Goal: Transaction & Acquisition: Obtain resource

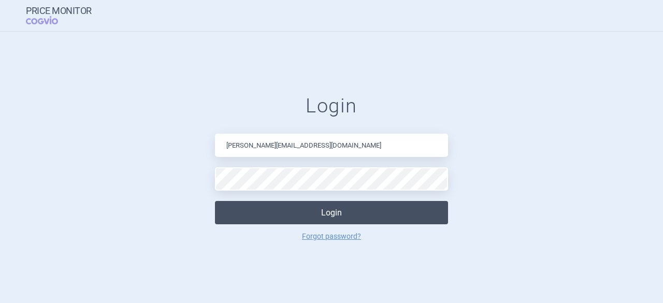
click at [336, 209] on button "Login" at bounding box center [331, 212] width 233 height 23
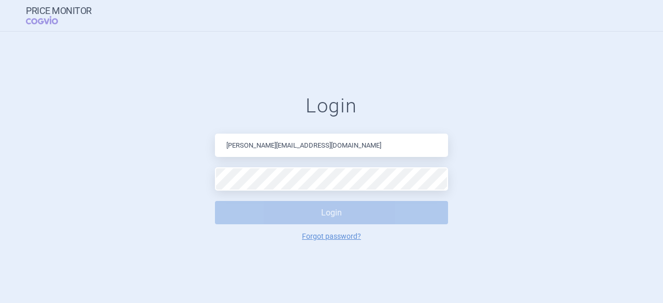
select select "brandName"
select select "country"
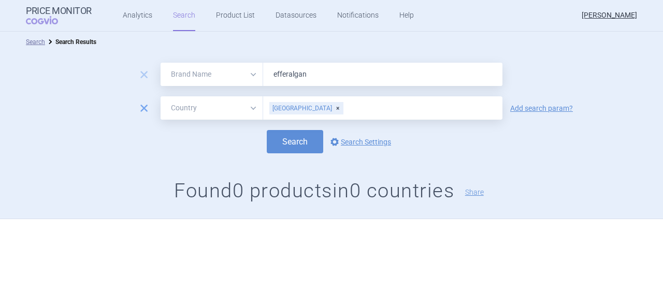
click at [142, 111] on span "remove" at bounding box center [144, 108] width 15 height 15
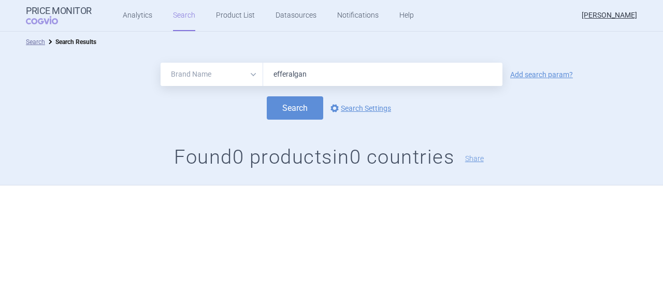
click at [254, 71] on select "All Brand Name ATC Company Active Substance Country Newer than" at bounding box center [212, 74] width 103 height 23
select select "all"
click at [161, 63] on select "All Brand Name ATC Company Active Substance Country Newer than" at bounding box center [212, 74] width 103 height 23
drag, startPoint x: 315, startPoint y: 79, endPoint x: 208, endPoint y: 64, distance: 107.8
click at [208, 64] on div "All Brand Name ATC Company Active Substance Country Newer than efferalgan" at bounding box center [332, 74] width 342 height 23
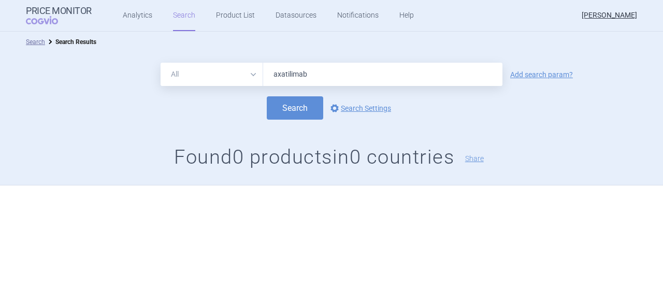
type input "axatilimab"
click at [267, 96] on button "Search" at bounding box center [295, 107] width 56 height 23
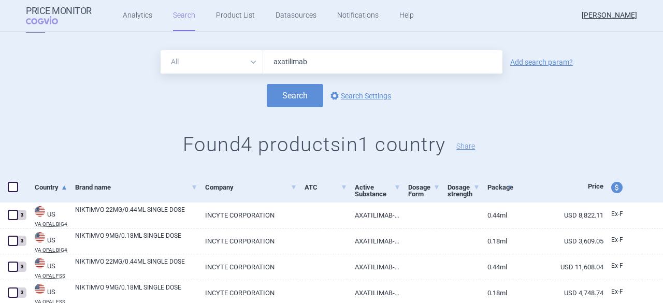
scroll to position [49, 0]
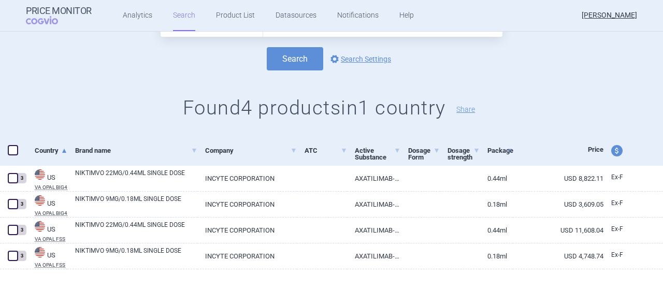
click at [612, 149] on span "price and currency" at bounding box center [617, 150] width 11 height 11
select select "ex-factory"
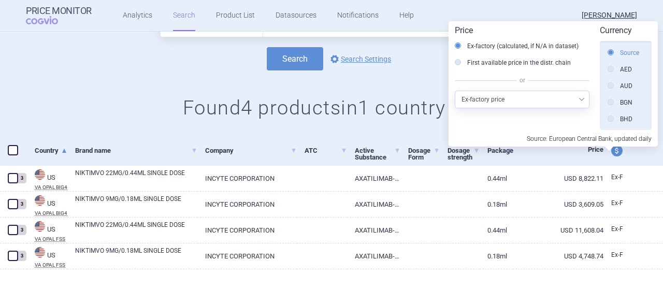
click at [626, 53] on label "Source" at bounding box center [624, 53] width 32 height 10
click at [619, 53] on input "Source" at bounding box center [613, 53] width 10 height 10
click at [94, 75] on div "All Brand Name ATC Company Active Substance Country Newer than axatilimab Add s…" at bounding box center [331, 69] width 663 height 133
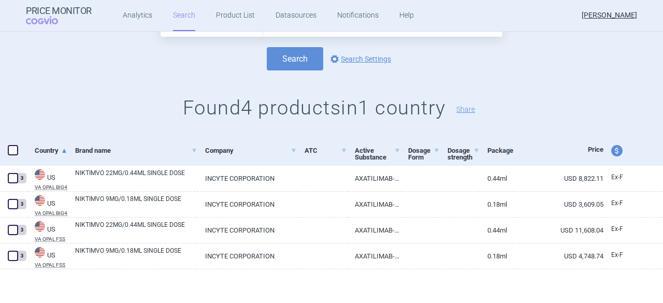
click at [14, 153] on span at bounding box center [13, 150] width 10 height 10
checkbox input "true"
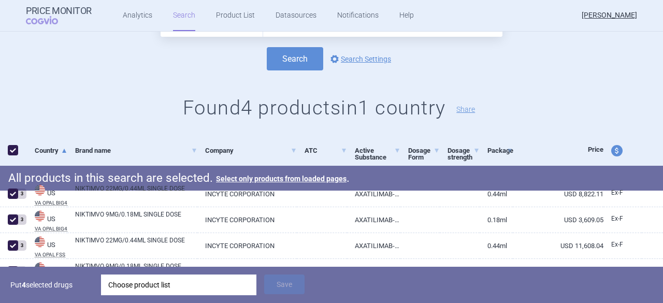
click at [189, 294] on div "Choose product list" at bounding box center [178, 285] width 141 height 21
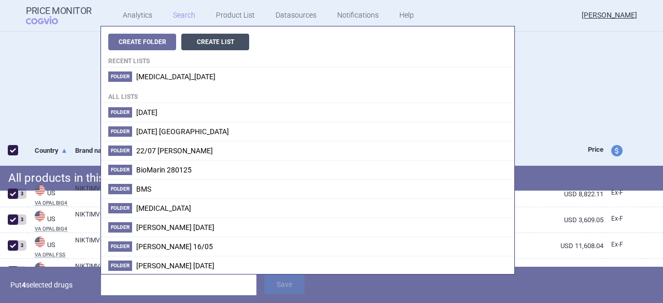
click at [202, 41] on button "Create List" at bounding box center [215, 42] width 68 height 17
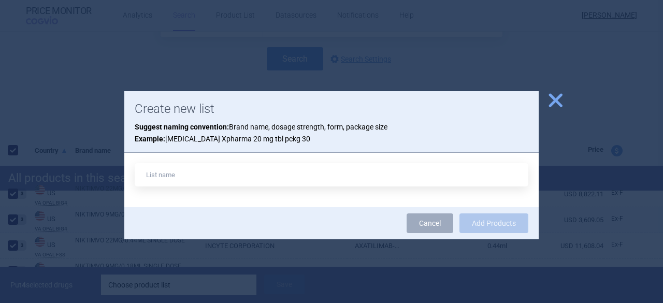
click at [425, 225] on link "Cancel" at bounding box center [430, 224] width 47 height 20
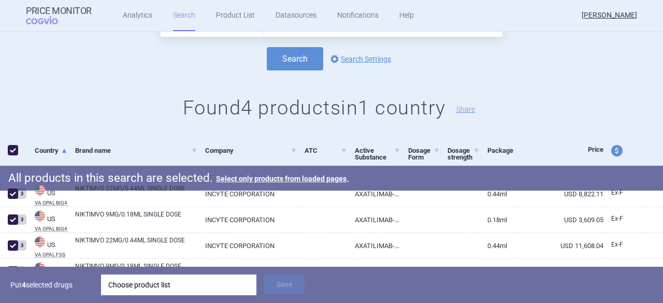
click at [519, 100] on h1 "Found 4 products in 1 country Share" at bounding box center [331, 108] width 663 height 24
click at [129, 286] on div "Choose product list" at bounding box center [178, 285] width 141 height 21
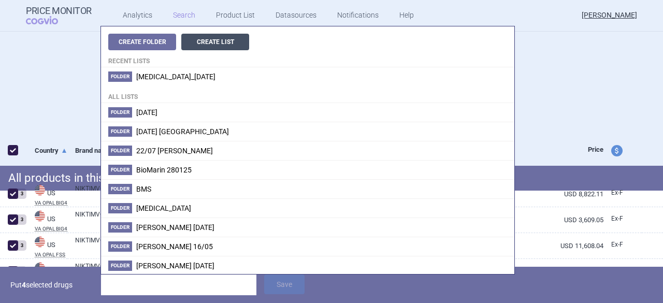
click at [218, 40] on button "Create List" at bounding box center [215, 42] width 68 height 17
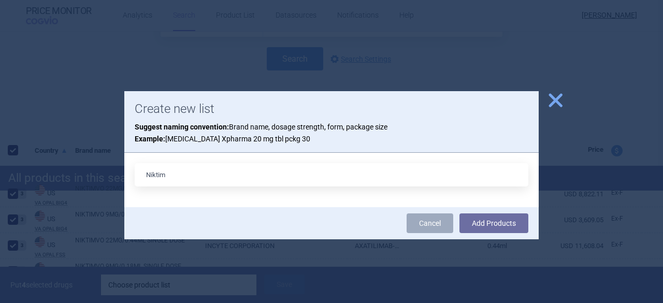
type input "Niktimv"
click at [83, 233] on div at bounding box center [331, 151] width 663 height 303
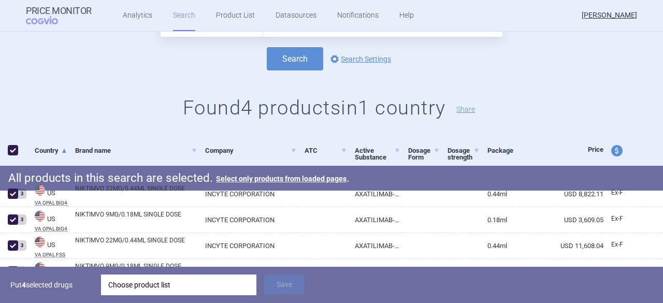
click at [164, 280] on div "Choose product list" at bounding box center [178, 285] width 141 height 21
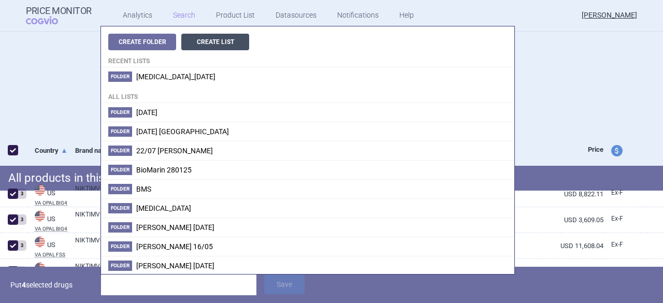
click at [204, 41] on button "Create List" at bounding box center [215, 42] width 68 height 17
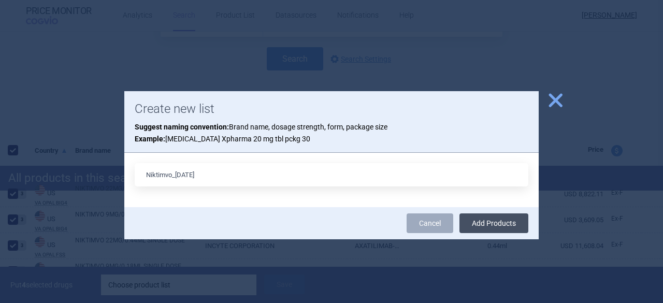
type input "Niktimvo_[DATE]"
click at [510, 226] on button "Add Products" at bounding box center [494, 224] width 69 height 20
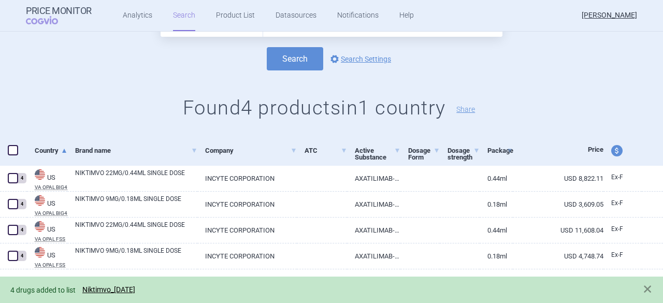
click at [13, 149] on span at bounding box center [13, 150] width 10 height 10
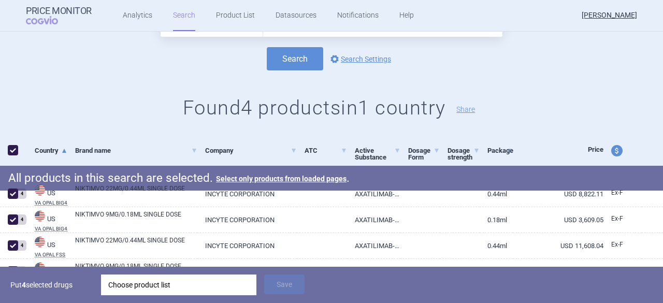
click at [353, 283] on div at bounding box center [339, 281] width 52 height 16
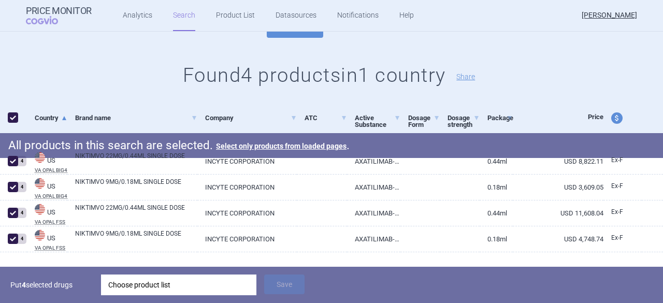
scroll to position [101, 0]
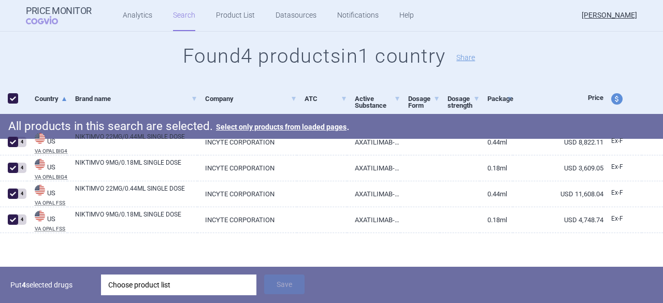
click at [152, 287] on div "Choose product list" at bounding box center [178, 285] width 141 height 21
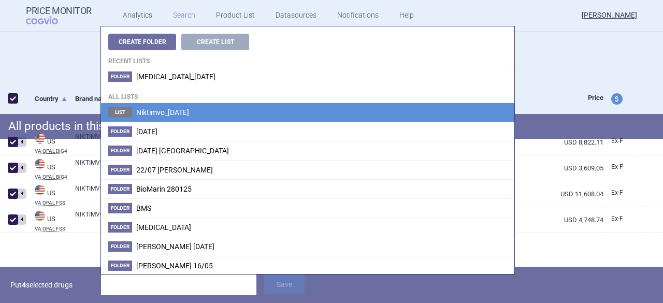
click at [161, 115] on span "Niktimvo_[DATE]" at bounding box center [162, 112] width 53 height 8
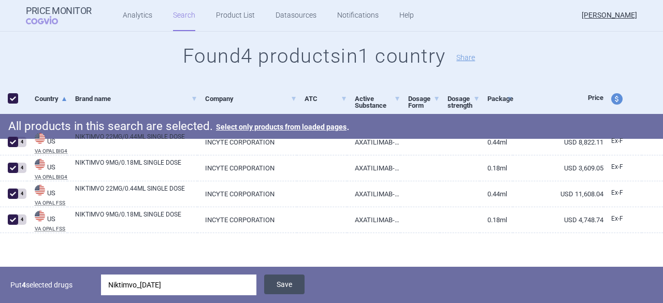
click at [279, 287] on button "Save" at bounding box center [284, 285] width 40 height 20
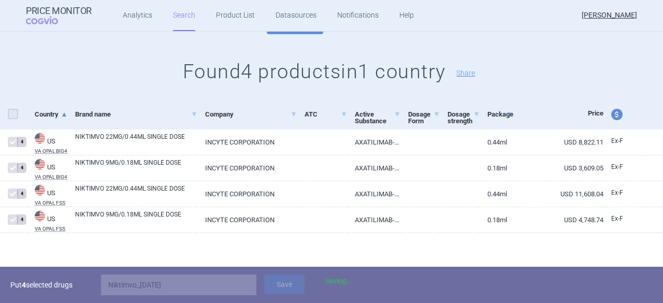
checkbox input "false"
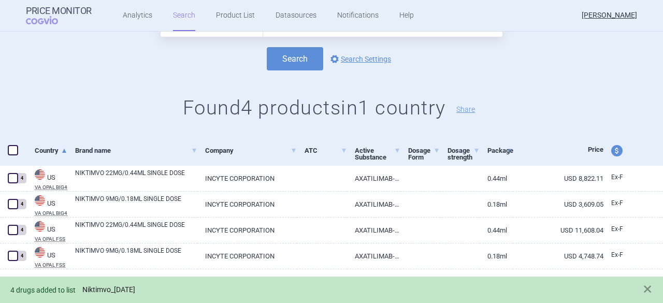
click at [117, 289] on link "Niktimvo_[DATE]" at bounding box center [108, 290] width 53 height 9
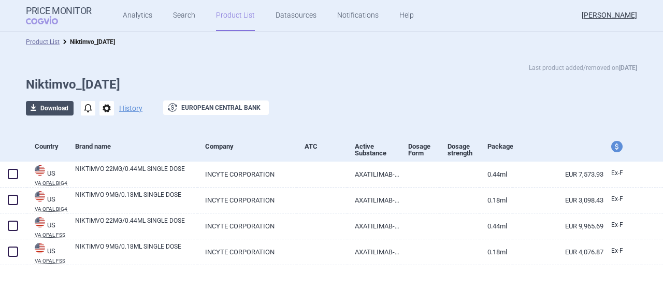
click at [64, 107] on button "download Download" at bounding box center [50, 108] width 48 height 15
select select "EUR"
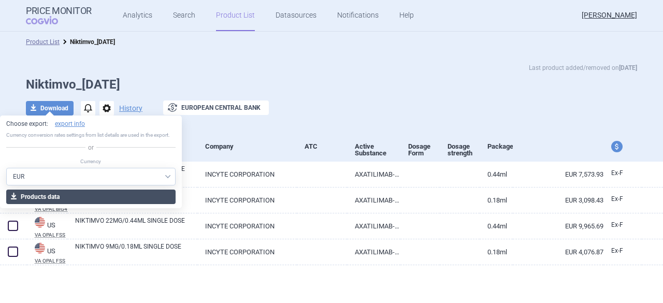
click at [27, 198] on button "download Products data" at bounding box center [90, 197] width 169 height 15
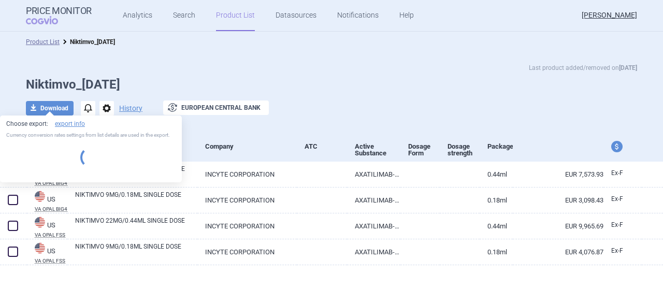
select select "EUR"
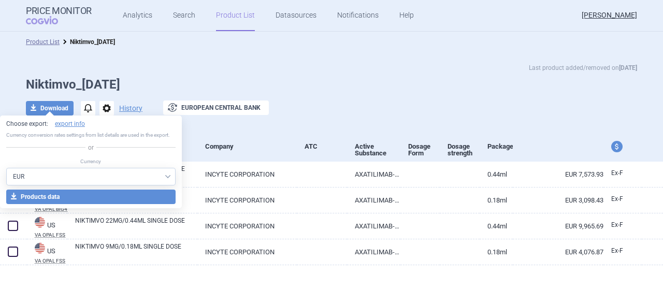
click at [254, 43] on ul "Product List Niktimvo_[DATE]" at bounding box center [332, 42] width 612 height 10
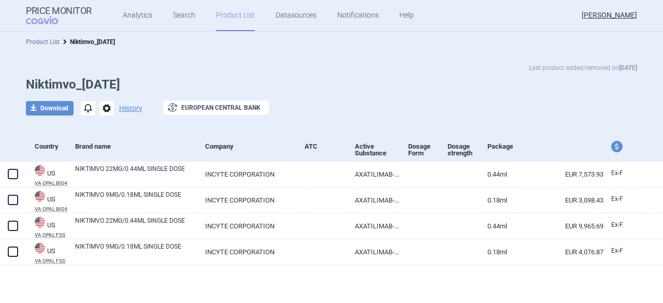
click at [36, 40] on link "Product List" at bounding box center [43, 41] width 34 height 7
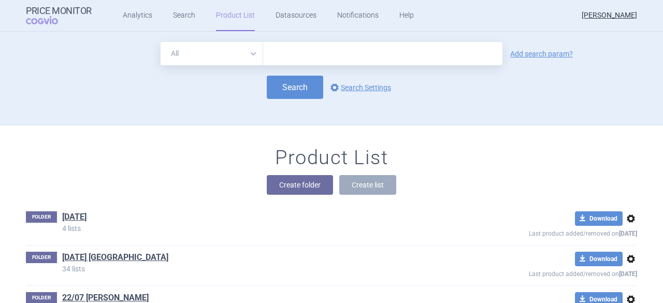
click at [275, 55] on input "text" at bounding box center [382, 53] width 239 height 23
type input "и"
click at [277, 54] on input "beumo" at bounding box center [382, 53] width 239 height 23
click at [295, 55] on input "belumo" at bounding box center [382, 53] width 239 height 23
type input "belumosudil"
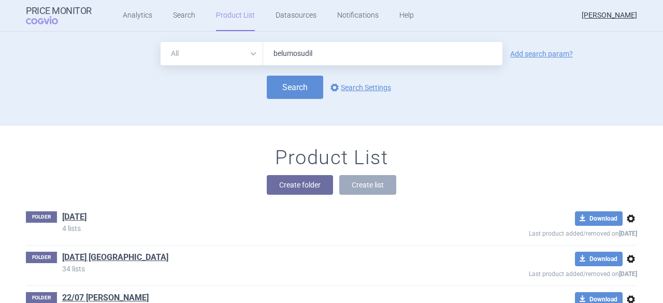
click button "Search" at bounding box center [295, 87] width 56 height 23
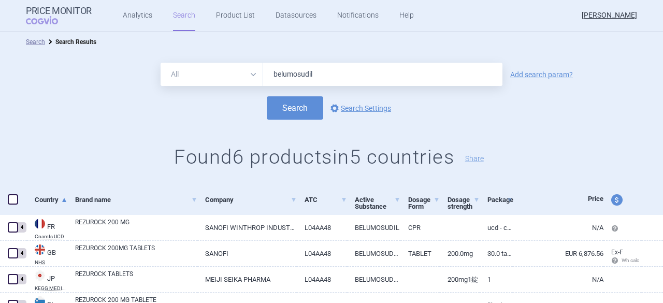
scroll to position [52, 0]
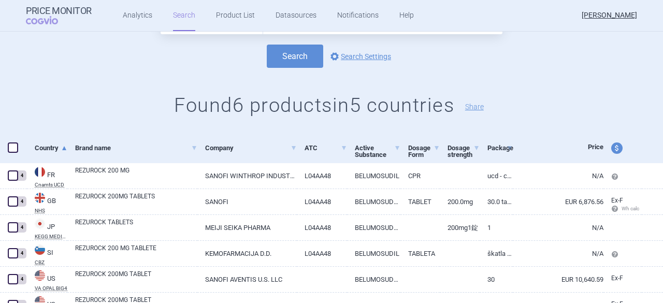
click at [612, 149] on span "price and currency" at bounding box center [617, 148] width 11 height 11
select select "ex-factory"
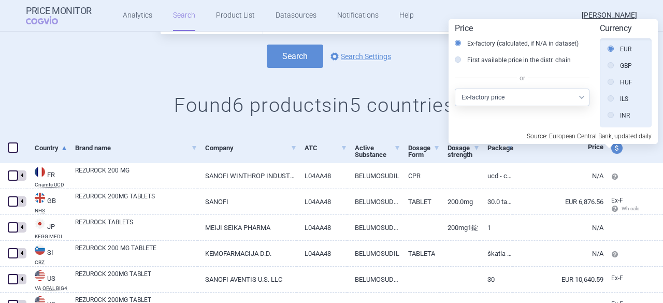
scroll to position [0, 0]
click at [627, 49] on label "Source" at bounding box center [624, 50] width 32 height 10
click at [619, 49] on input "Source" at bounding box center [613, 51] width 10 height 10
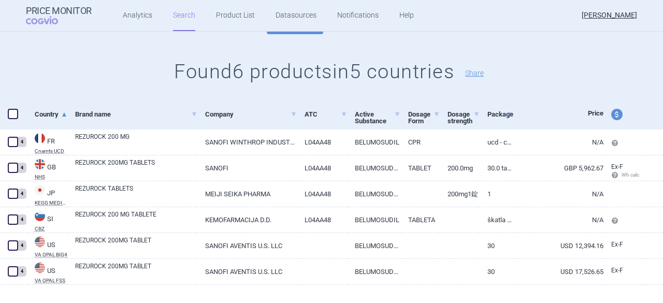
scroll to position [101, 0]
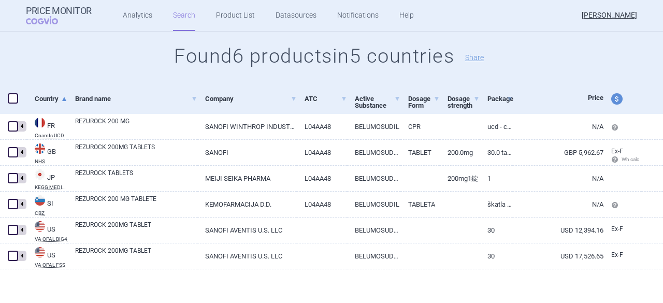
click at [12, 100] on span at bounding box center [13, 98] width 10 height 10
checkbox input "true"
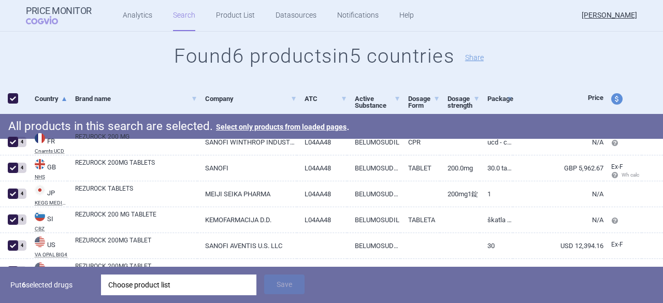
click at [155, 287] on div "Choose product list" at bounding box center [178, 285] width 141 height 21
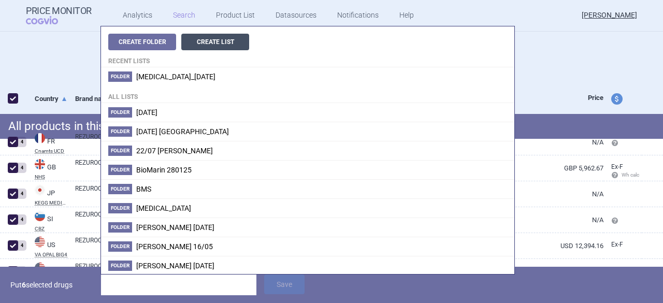
click at [219, 39] on button "Create List" at bounding box center [215, 42] width 68 height 17
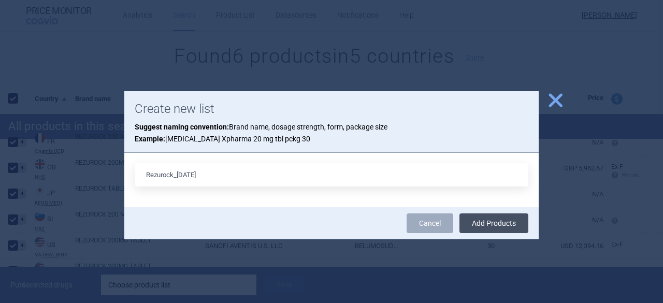
type input "Rezurock_[DATE]"
click at [502, 221] on button "Add Products" at bounding box center [494, 224] width 69 height 20
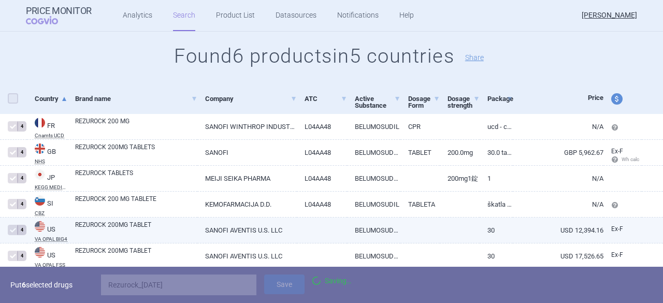
checkbox input "false"
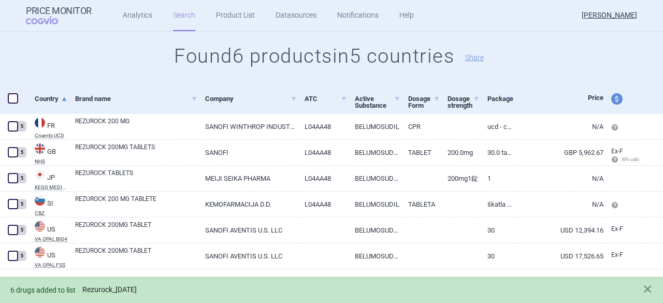
click at [109, 289] on link "Rezurock_[DATE]" at bounding box center [109, 290] width 54 height 9
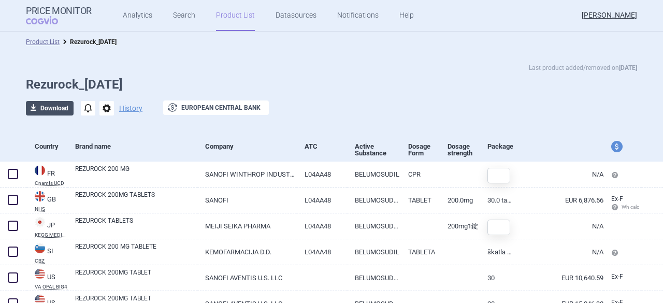
click at [45, 105] on button "download Download" at bounding box center [50, 108] width 48 height 15
select select "EUR"
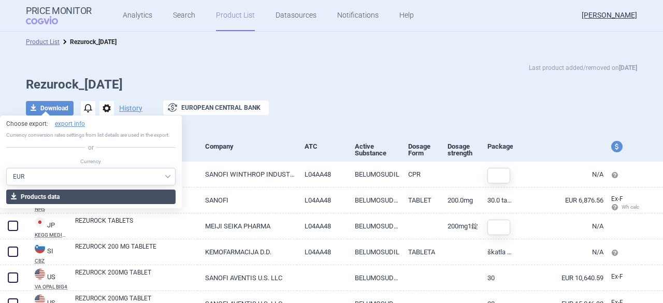
click at [56, 197] on button "download Products data" at bounding box center [90, 197] width 169 height 15
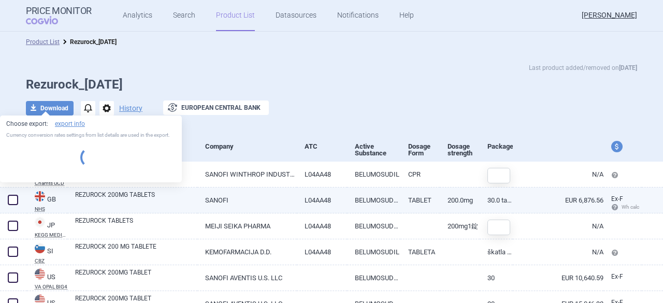
select select "EUR"
